Goal: Check status: Check status

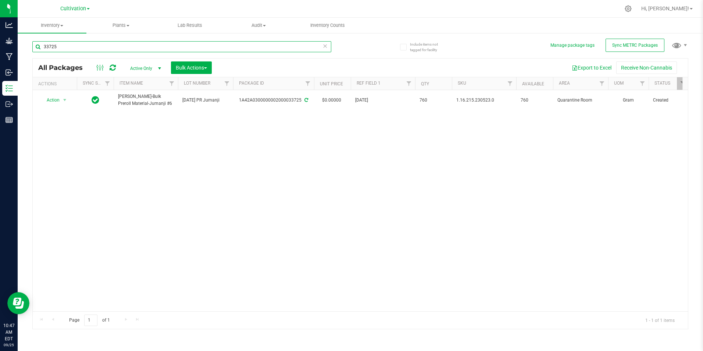
click at [83, 48] on input "33725" at bounding box center [181, 46] width 299 height 11
click at [74, 50] on input "33762" at bounding box center [181, 46] width 299 height 11
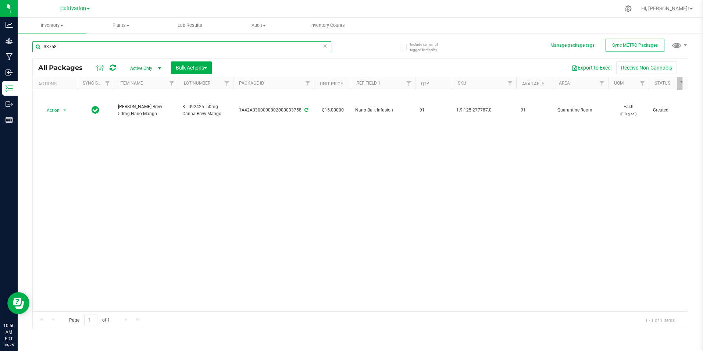
click at [105, 44] on input "33758" at bounding box center [181, 46] width 299 height 11
type input "33761"
